Goal: Task Accomplishment & Management: Manage account settings

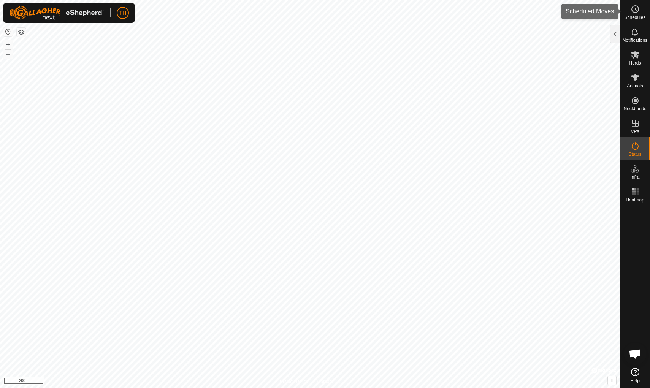
click at [636, 13] on icon at bounding box center [635, 9] width 9 height 9
click at [614, 32] on div at bounding box center [615, 34] width 9 height 18
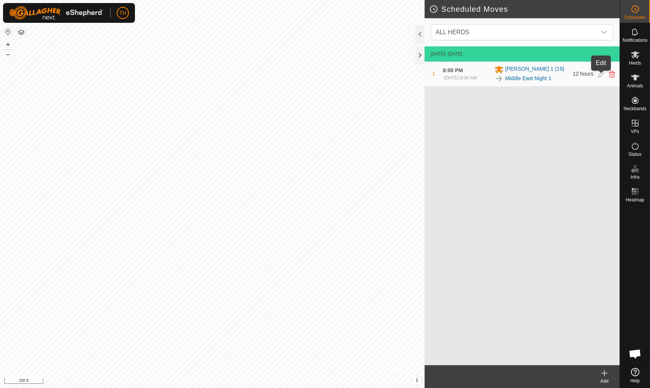
click at [601, 77] on icon at bounding box center [601, 74] width 6 height 7
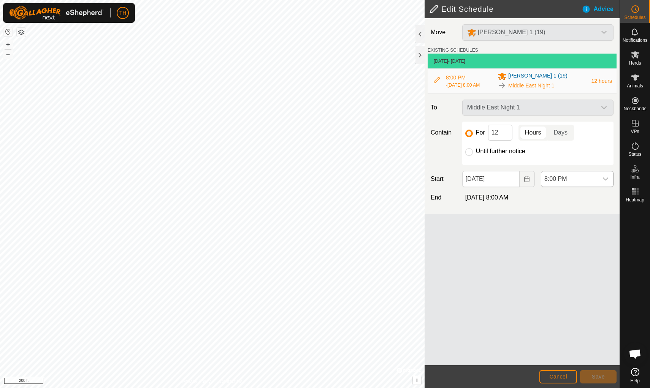
click at [606, 181] on icon "dropdown trigger" at bounding box center [606, 179] width 6 height 6
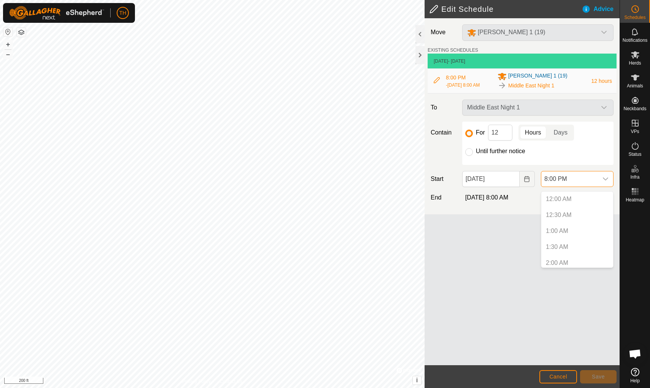
scroll to position [578, 0]
click at [558, 228] on p-selectitem "7:00 PM" at bounding box center [577, 228] width 72 height 15
click at [556, 243] on span "7:30 PM" at bounding box center [557, 244] width 23 height 9
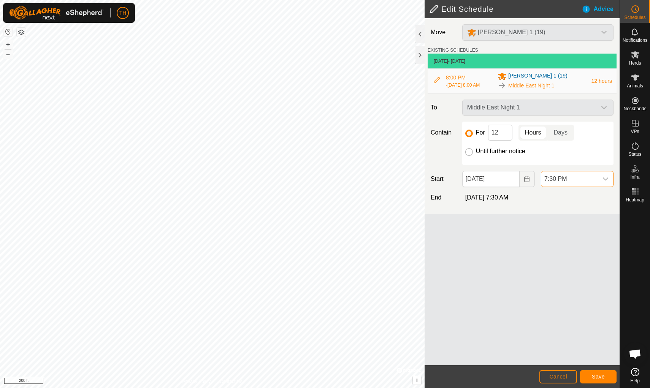
click at [471, 155] on input "Until further notice" at bounding box center [469, 152] width 8 height 8
radio input "true"
click at [597, 376] on span "Save" at bounding box center [598, 377] width 13 height 6
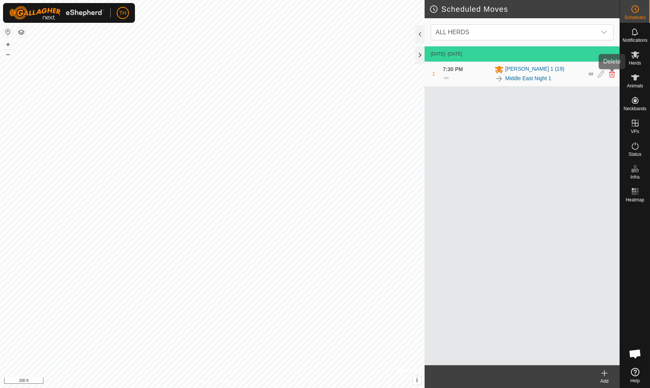
click at [613, 73] on icon at bounding box center [612, 74] width 6 height 7
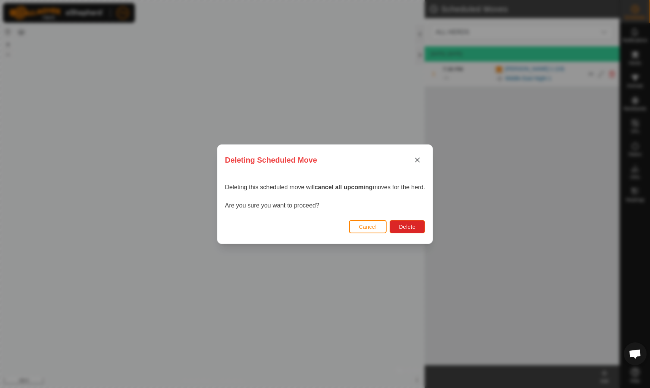
click at [373, 228] on span "Cancel" at bounding box center [368, 227] width 18 height 6
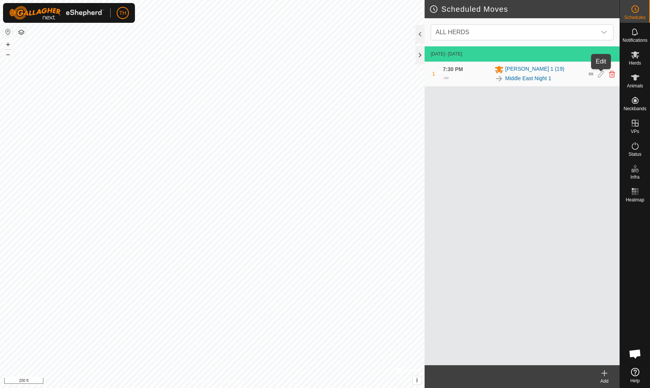
click at [601, 74] on icon at bounding box center [601, 74] width 6 height 7
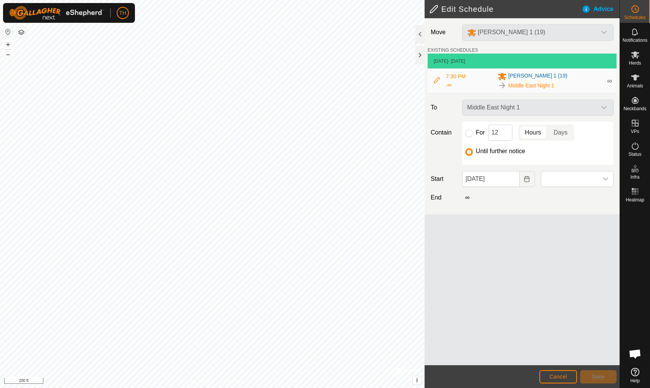
click at [435, 79] on icon at bounding box center [437, 80] width 6 height 6
click at [506, 177] on input "[DATE]" at bounding box center [490, 179] width 57 height 16
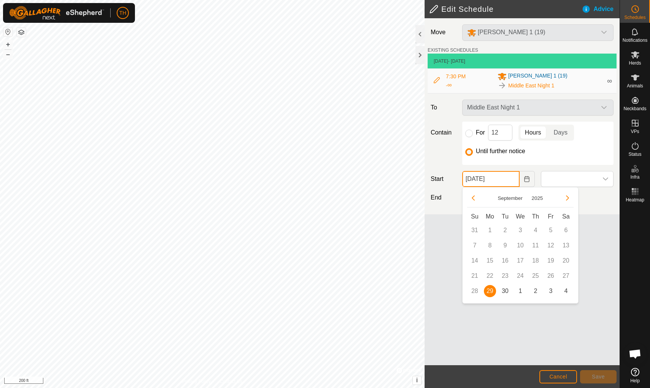
click at [506, 177] on input "[DATE]" at bounding box center [490, 179] width 57 height 16
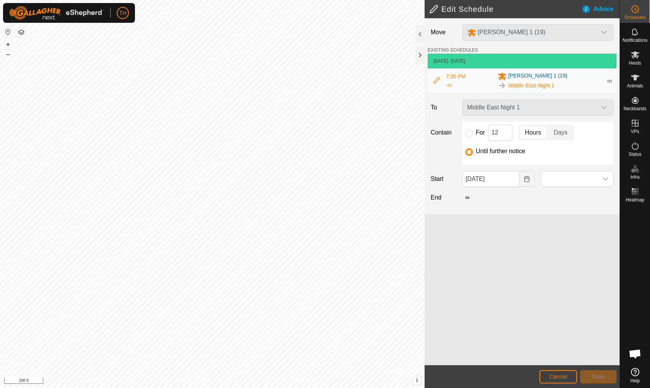
click at [608, 246] on div "Move [PERSON_NAME] 1 (19) EXISTING SCHEDULES [DATE] - [DATE] 7:30 PM - ∞ [PERSO…" at bounding box center [522, 191] width 195 height 347
click at [438, 81] on icon at bounding box center [437, 80] width 6 height 6
click at [611, 81] on span "∞" at bounding box center [609, 81] width 5 height 8
click at [451, 76] on span "7:30 PM" at bounding box center [456, 76] width 20 height 6
click at [561, 377] on span "Cancel" at bounding box center [558, 377] width 18 height 6
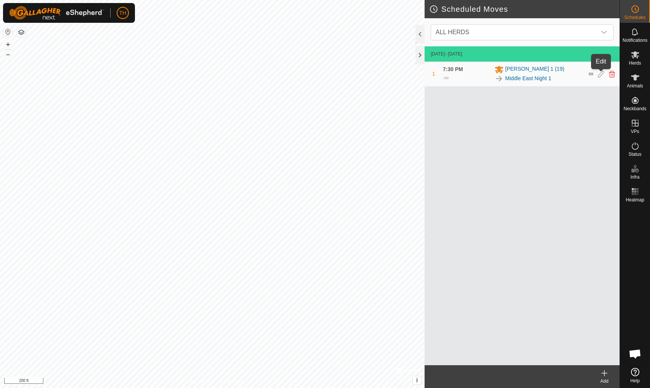
click at [602, 75] on icon at bounding box center [601, 74] width 6 height 7
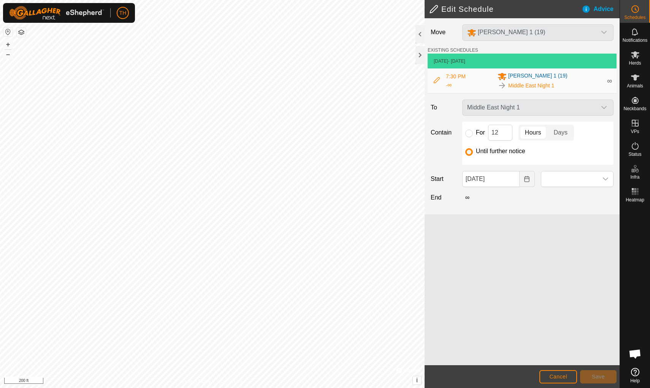
click at [454, 78] on span "7:30 PM" at bounding box center [456, 76] width 20 height 6
click at [563, 376] on span "Cancel" at bounding box center [558, 377] width 18 height 6
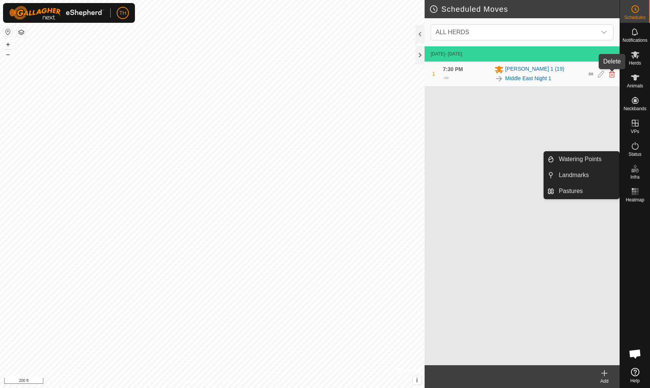
click at [613, 72] on icon at bounding box center [612, 74] width 6 height 7
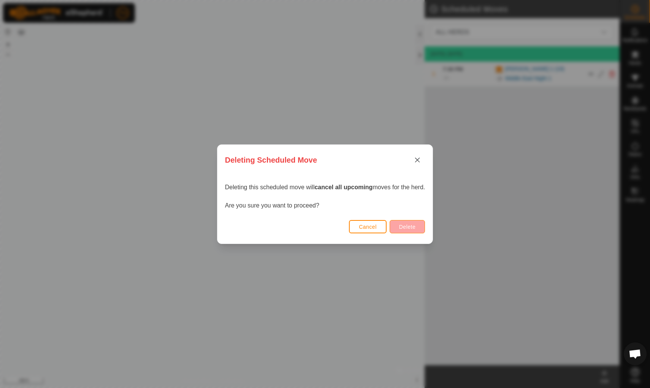
click at [409, 224] on span "Delete" at bounding box center [407, 227] width 16 height 6
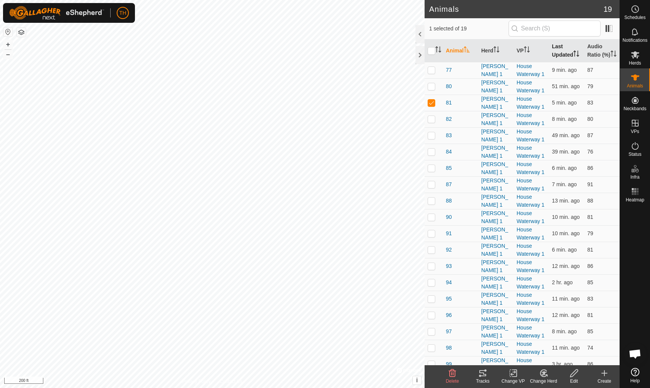
click at [558, 51] on th "Last Updated" at bounding box center [566, 51] width 35 height 23
click at [449, 74] on span "99" at bounding box center [449, 70] width 6 height 8
